Goal: Task Accomplishment & Management: Complete application form

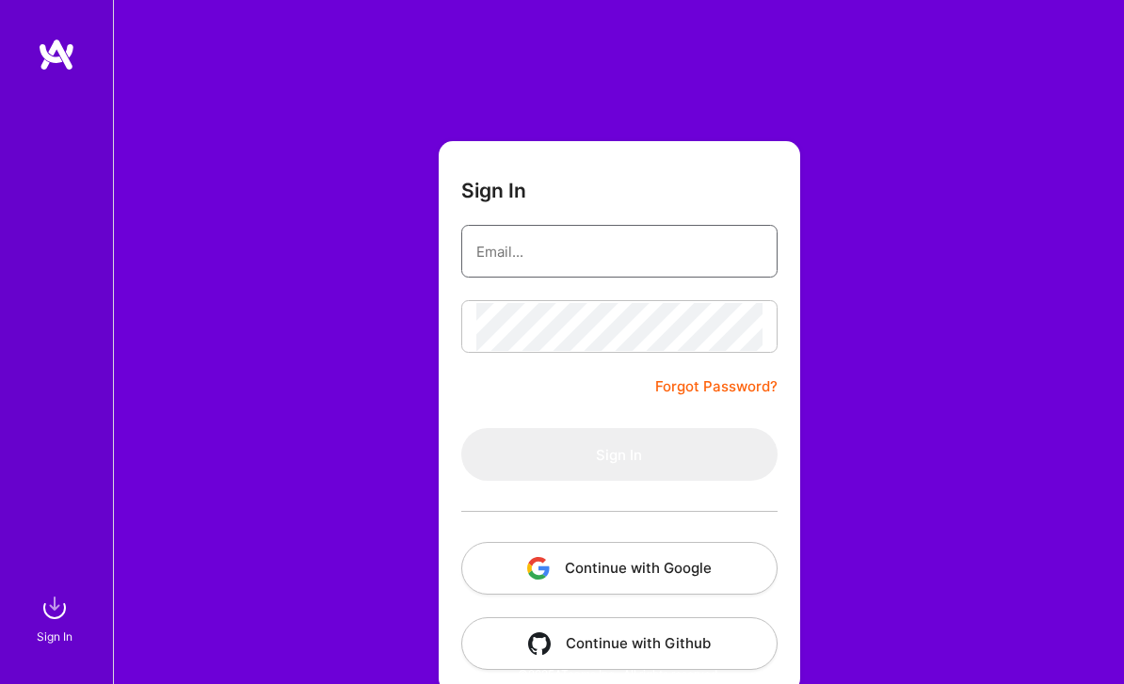
type input "[EMAIL_ADDRESS][DOMAIN_NAME]"
click at [618, 455] on button "Sign In" at bounding box center [619, 454] width 316 height 53
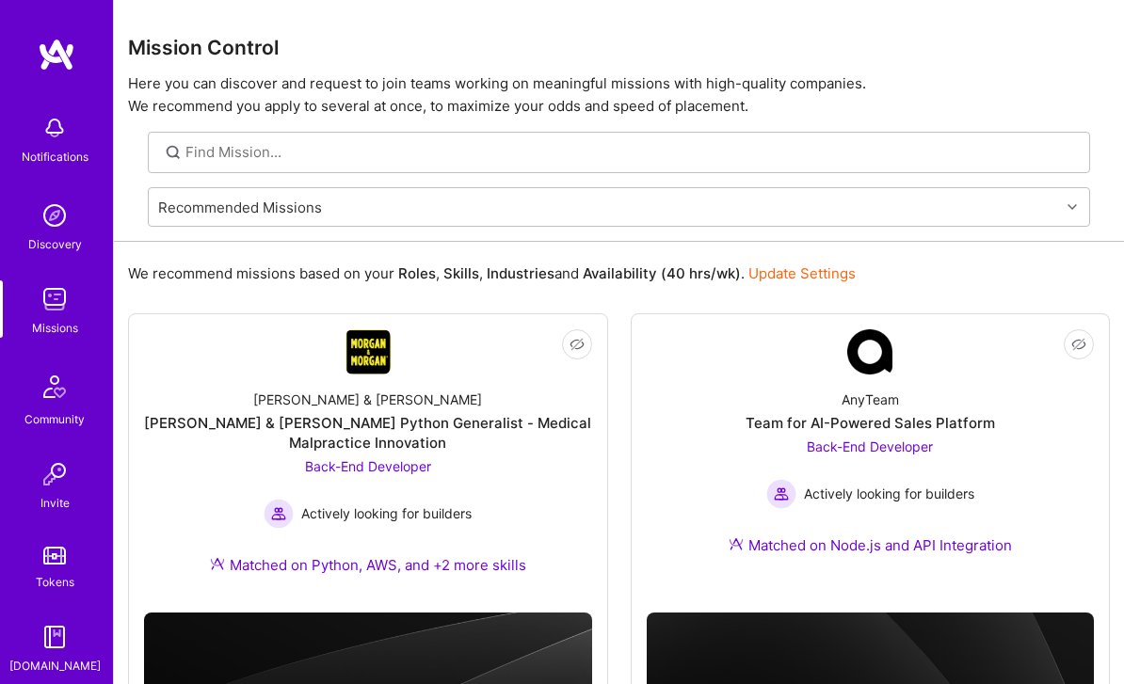
click at [838, 232] on form "Recommended Missions" at bounding box center [619, 207] width 1010 height 69
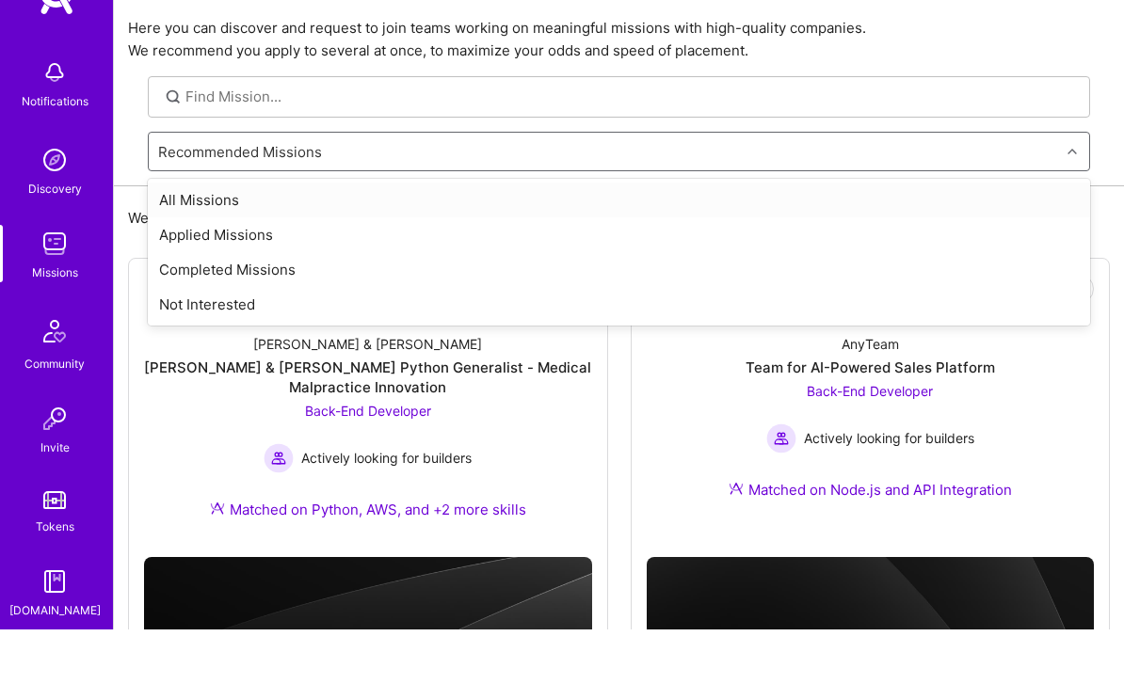
click at [571, 273] on div "Applied Missions" at bounding box center [619, 290] width 942 height 35
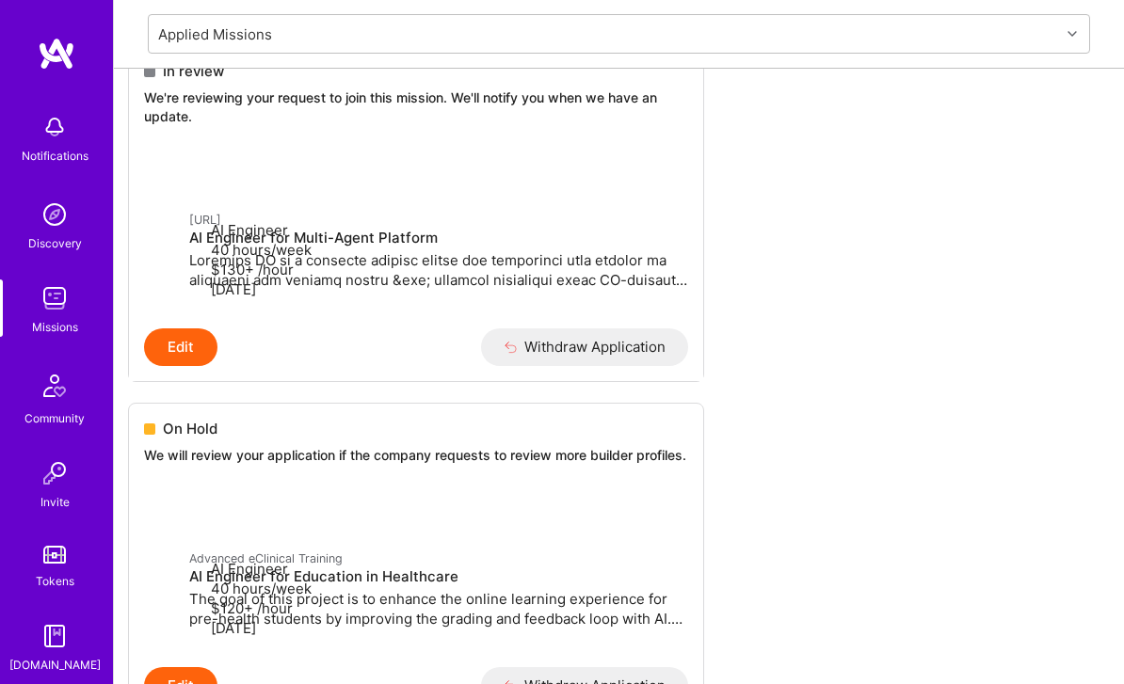
scroll to position [688, 0]
click at [565, 232] on link "[URL] AI Engineer for Multi-Agent Platform AI Engineer 40 hours/week $130+ /hou…" at bounding box center [416, 239] width 574 height 180
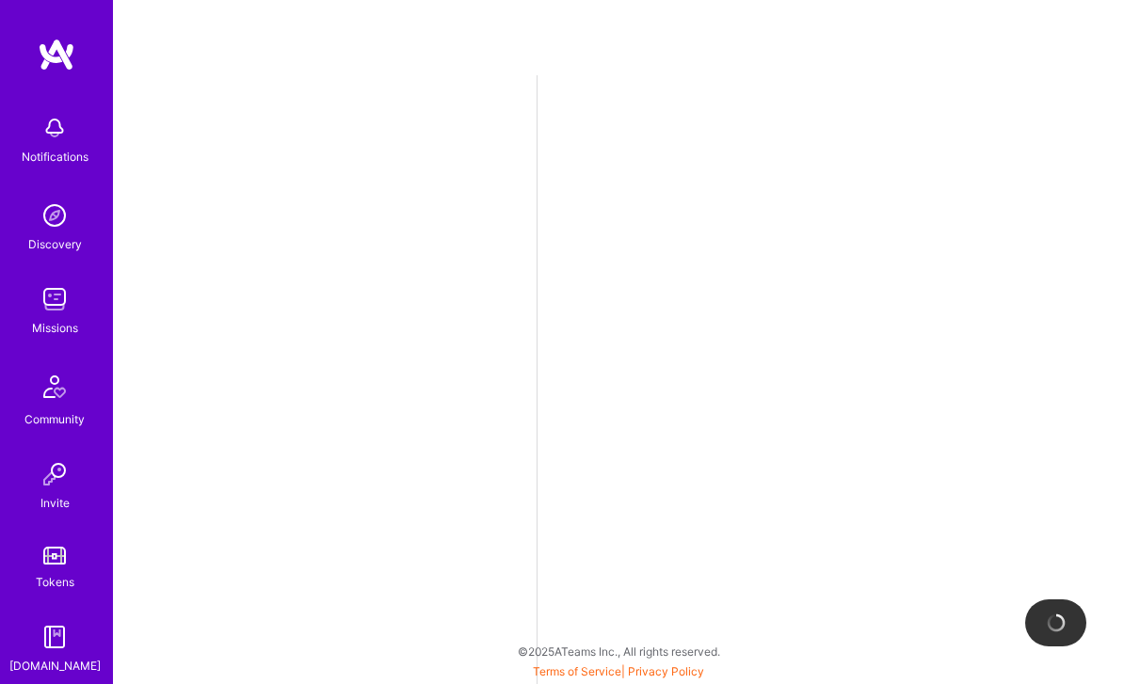
select select "US"
